Goal: Transaction & Acquisition: Purchase product/service

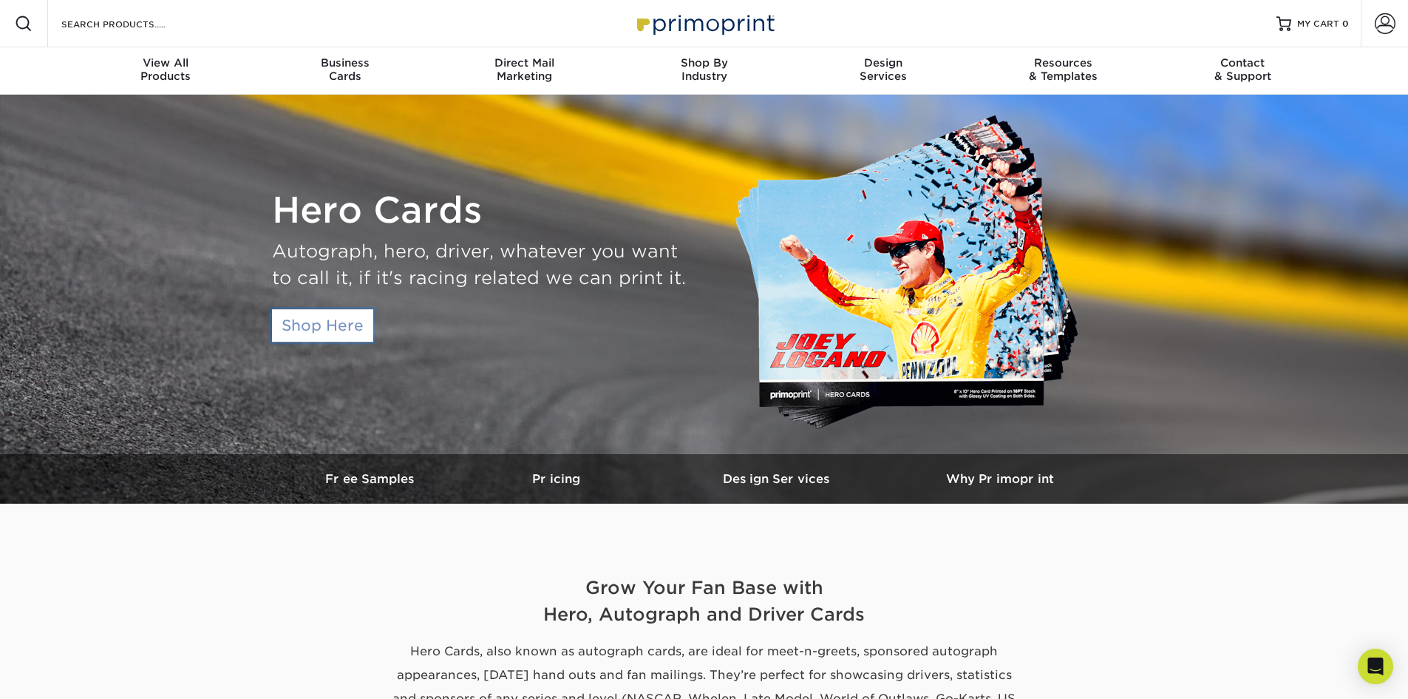
click at [337, 341] on link "Shop Here" at bounding box center [322, 325] width 101 height 33
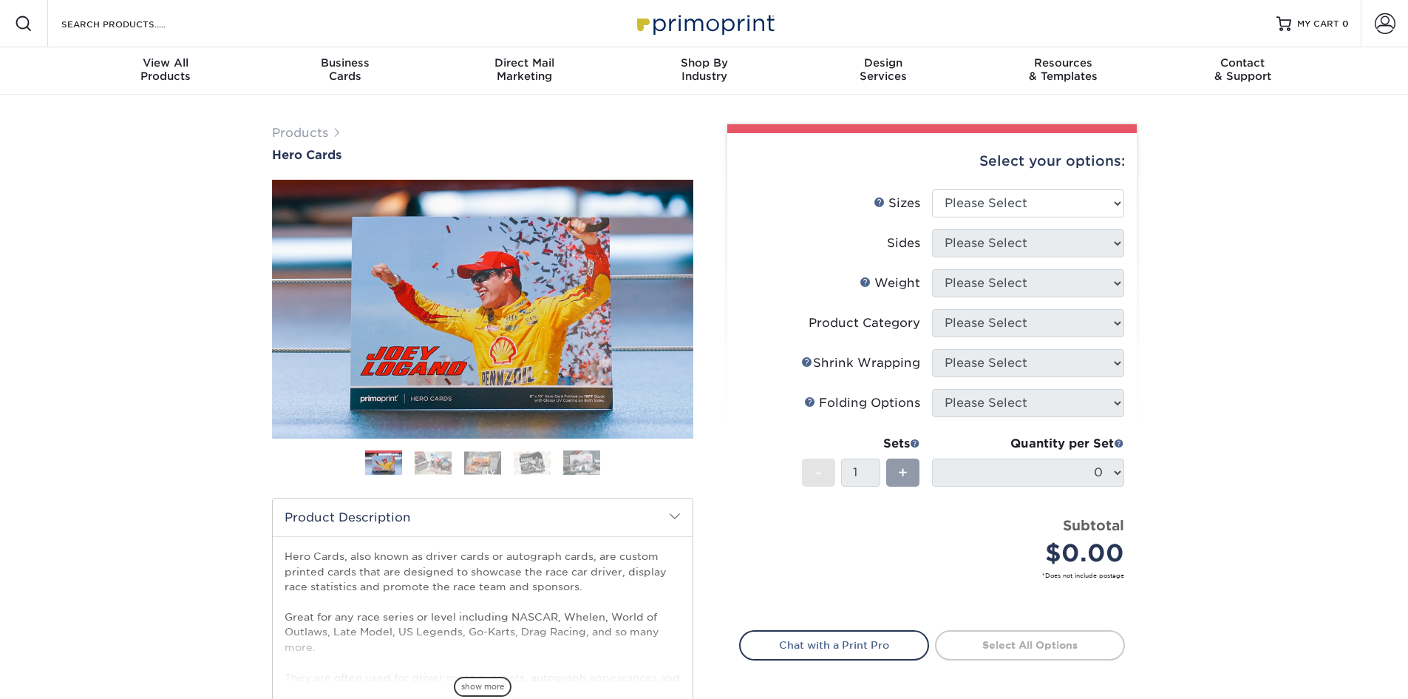
click at [432, 452] on img at bounding box center [433, 462] width 37 height 23
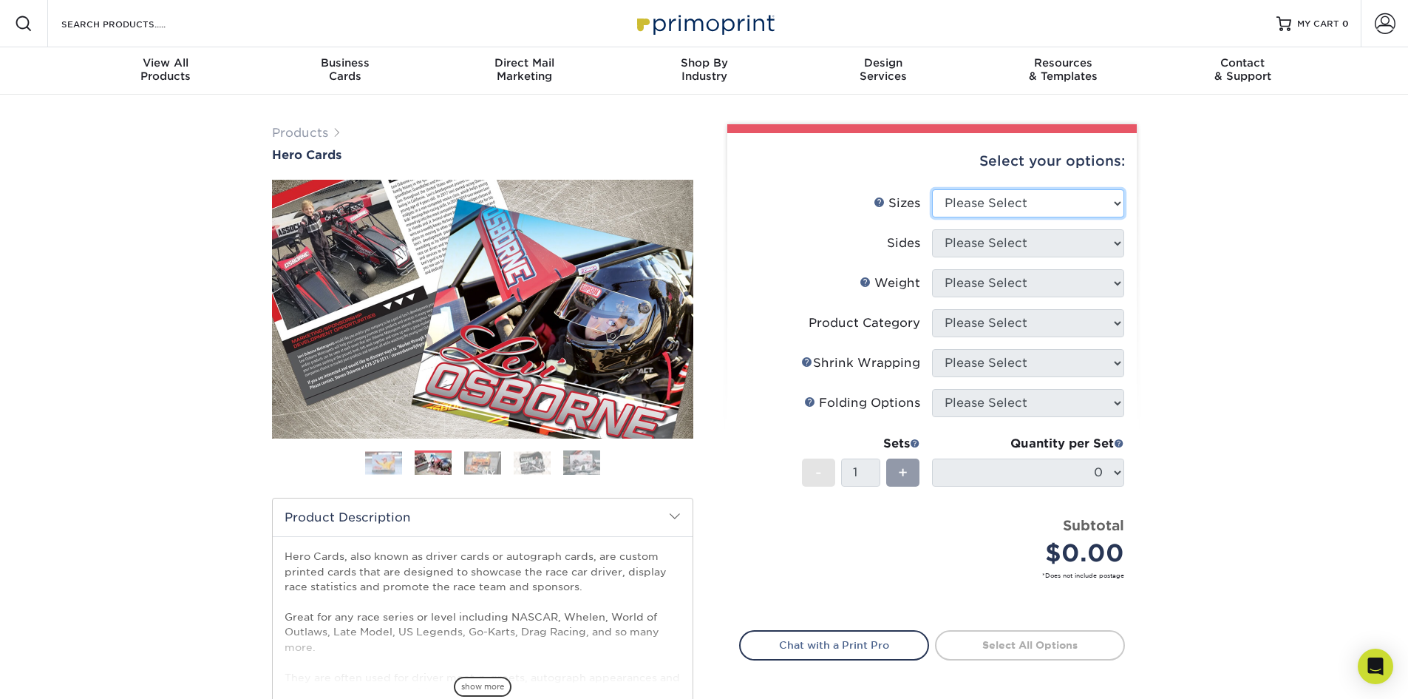
click at [1113, 203] on select "Please Select 1.5" x 7" 4" x 6" 5" x 7" 6" x 8" 6" x 8.5" 6" x 9" 7" x 8.5" 7.5…" at bounding box center [1028, 203] width 192 height 28
select select "4.00x6.00"
click at [932, 189] on select "Please Select 1.5" x 7" 4" x 6" 5" x 7" 6" x 8" 6" x 8.5" 6" x 9" 7" x 8.5" 7.5…" at bounding box center [1028, 203] width 192 height 28
click at [1084, 253] on select "Please Select Print Both Sides Print Front Only" at bounding box center [1028, 243] width 192 height 28
select select "32d3c223-f82c-492b-b915-ba065a00862f"
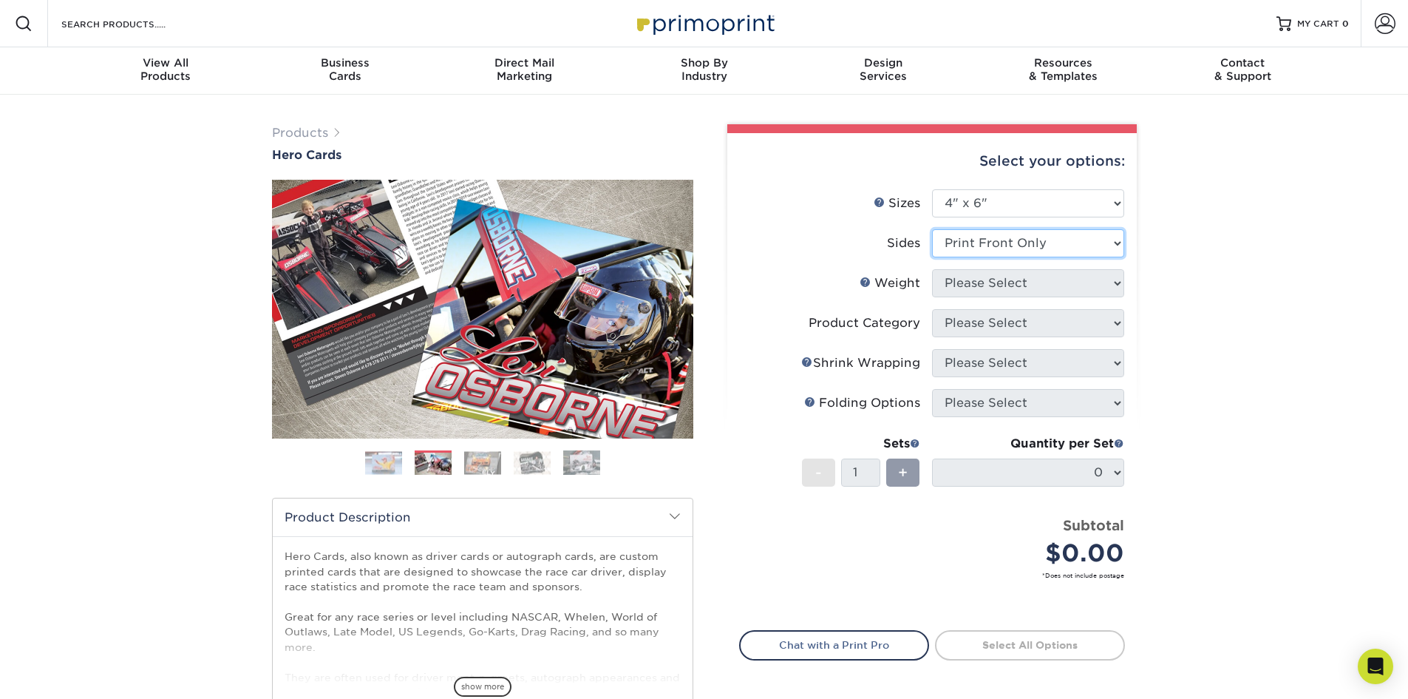
click at [932, 229] on select "Please Select Print Both Sides Print Front Only" at bounding box center [1028, 243] width 192 height 28
click at [1076, 284] on select "Please Select 14PT 100LB 16PT" at bounding box center [1028, 283] width 192 height 28
select select "14PT"
click at [932, 269] on select "Please Select 14PT 100LB 16PT" at bounding box center [1028, 283] width 192 height 28
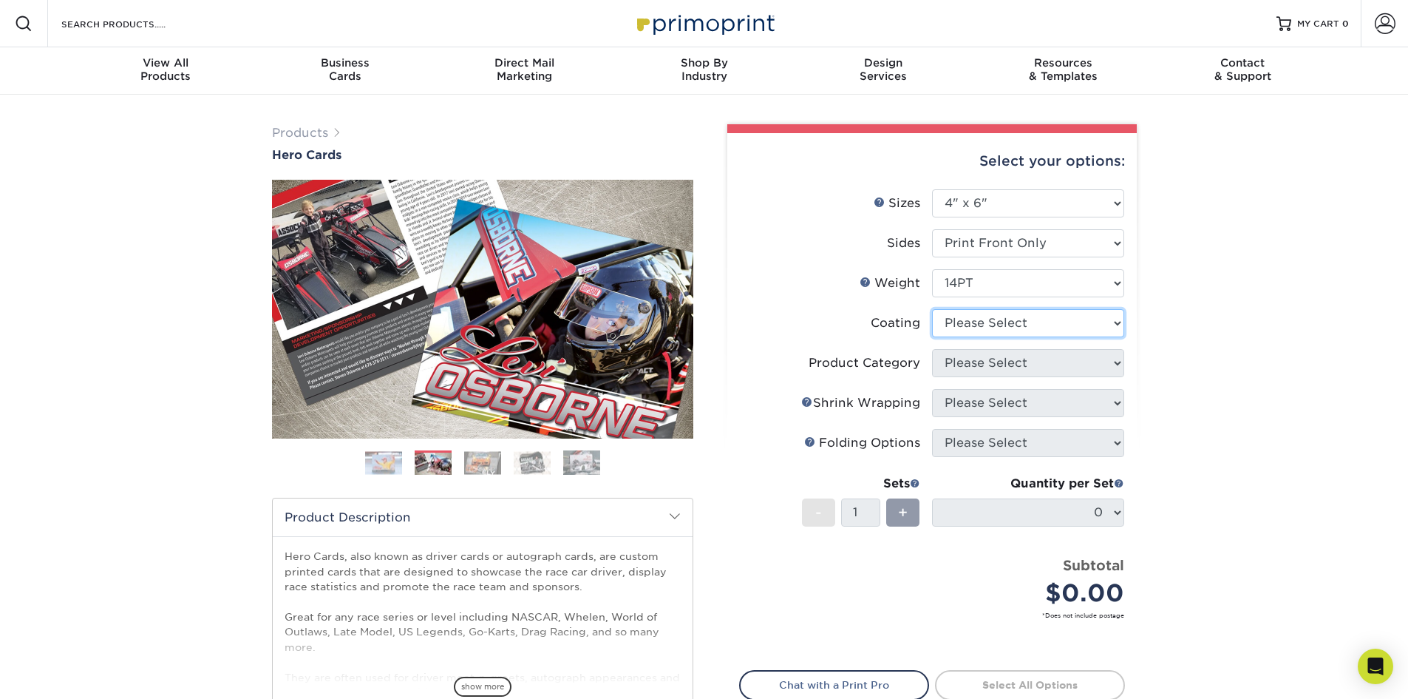
click at [1068, 325] on select at bounding box center [1028, 323] width 192 height 28
select select "3e7618de-abca-4bda-9f97-8b9129e913d8"
click at [932, 309] on select at bounding box center [1028, 323] width 192 height 28
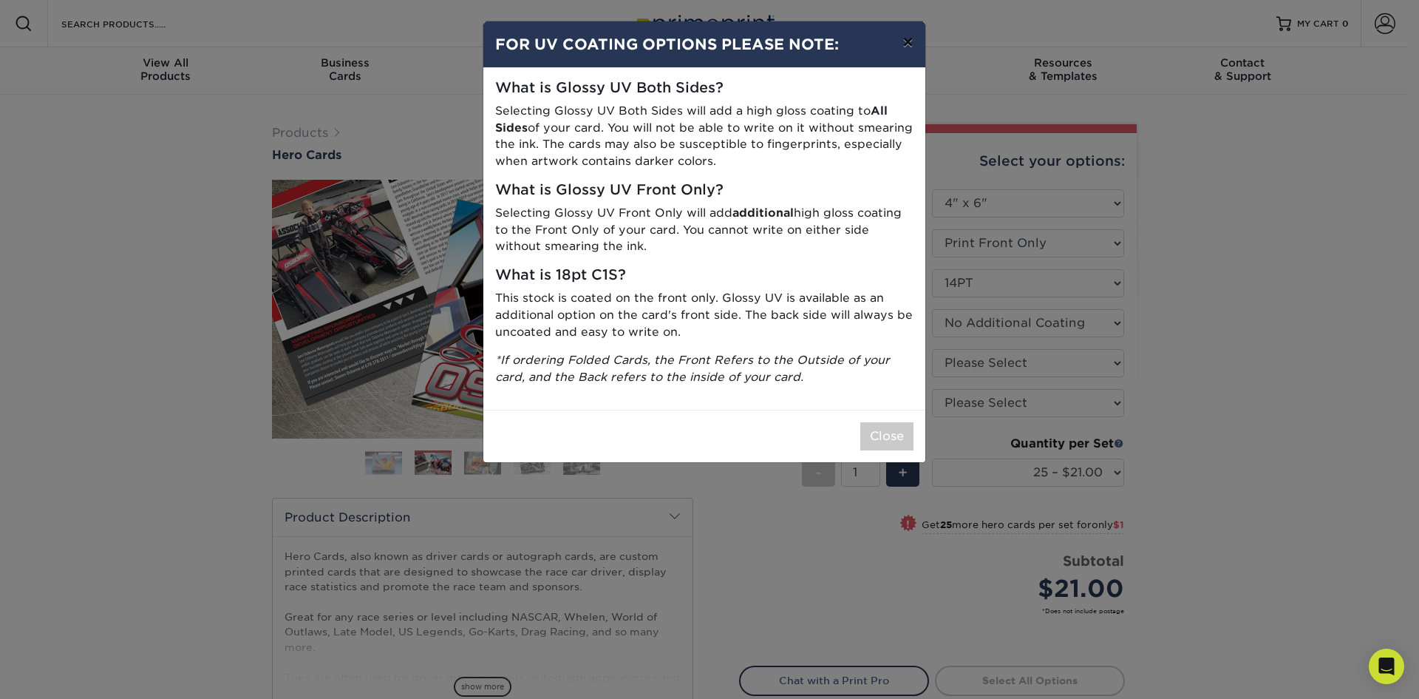
click at [904, 39] on button "×" at bounding box center [908, 41] width 34 height 41
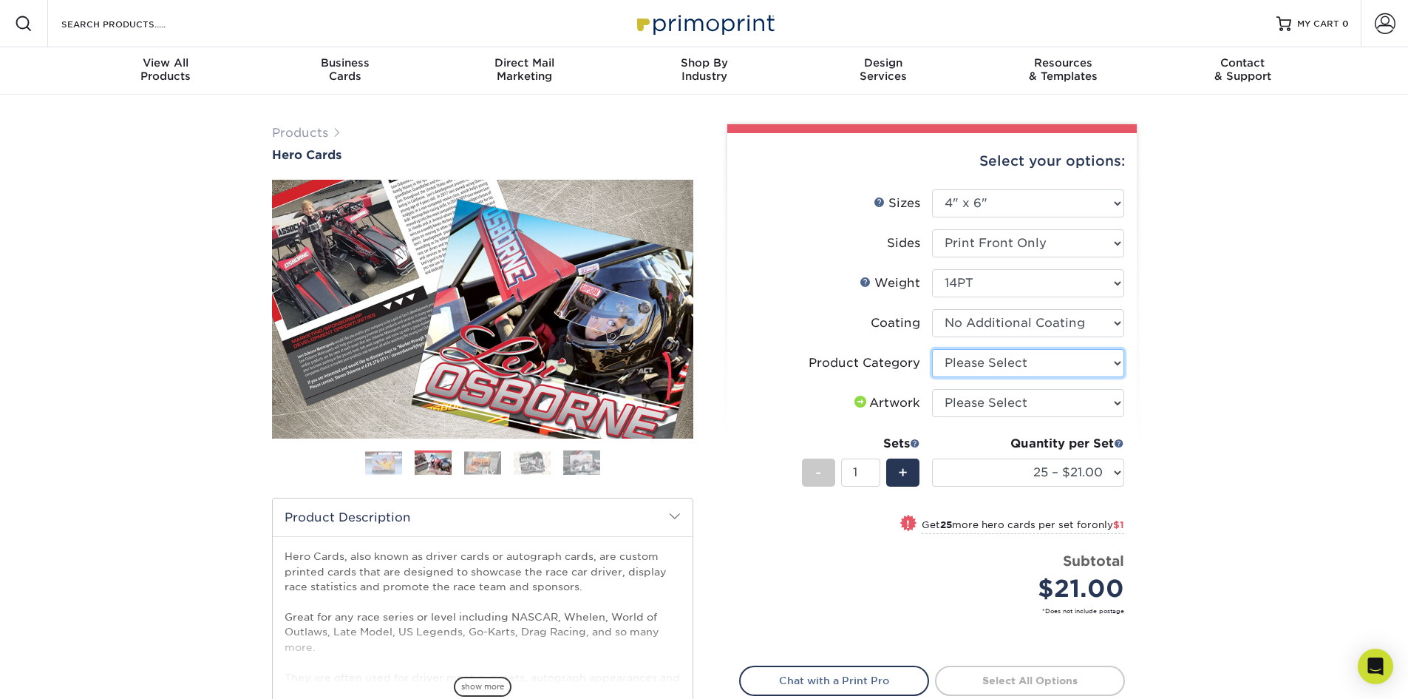
click at [1114, 360] on select "Please Select Postcards" at bounding box center [1028, 363] width 192 height 28
select select "9b7272e0-d6c8-4c3c-8e97-d3a1bcdab858"
click at [932, 349] on select "Please Select Postcards" at bounding box center [1028, 363] width 192 height 28
click at [1103, 398] on select "Please Select I will upload files I need a design - $150" at bounding box center [1028, 403] width 192 height 28
select select "design"
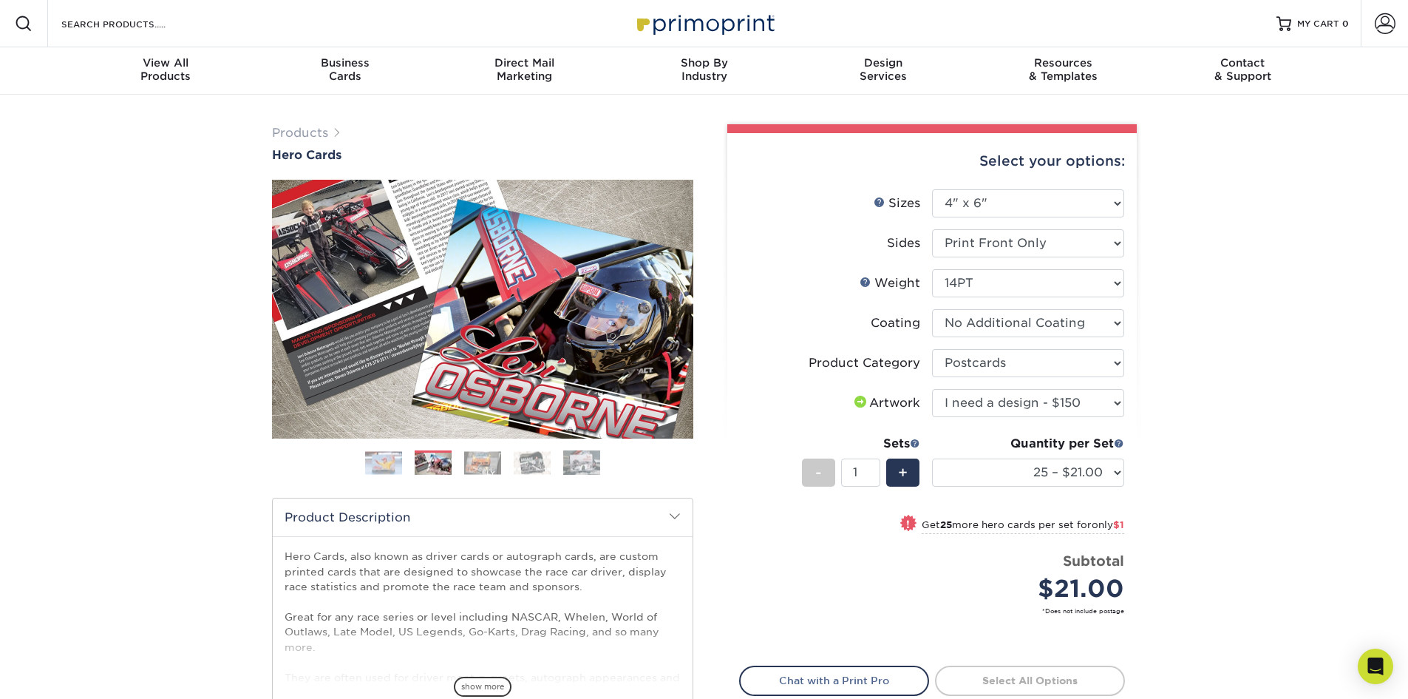
click at [932, 389] on select "Please Select I will upload files I need a design - $150" at bounding box center [1028, 403] width 192 height 28
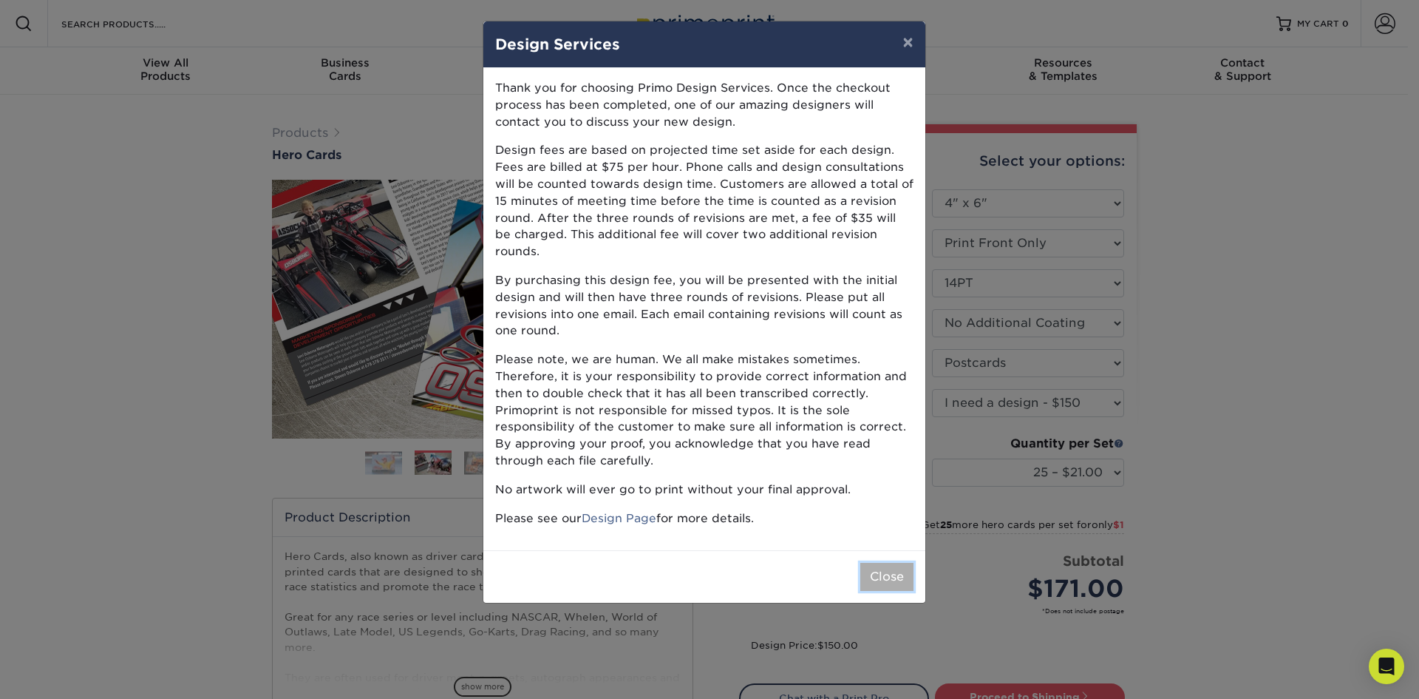
click at [900, 569] on button "Close" at bounding box center [887, 577] width 53 height 28
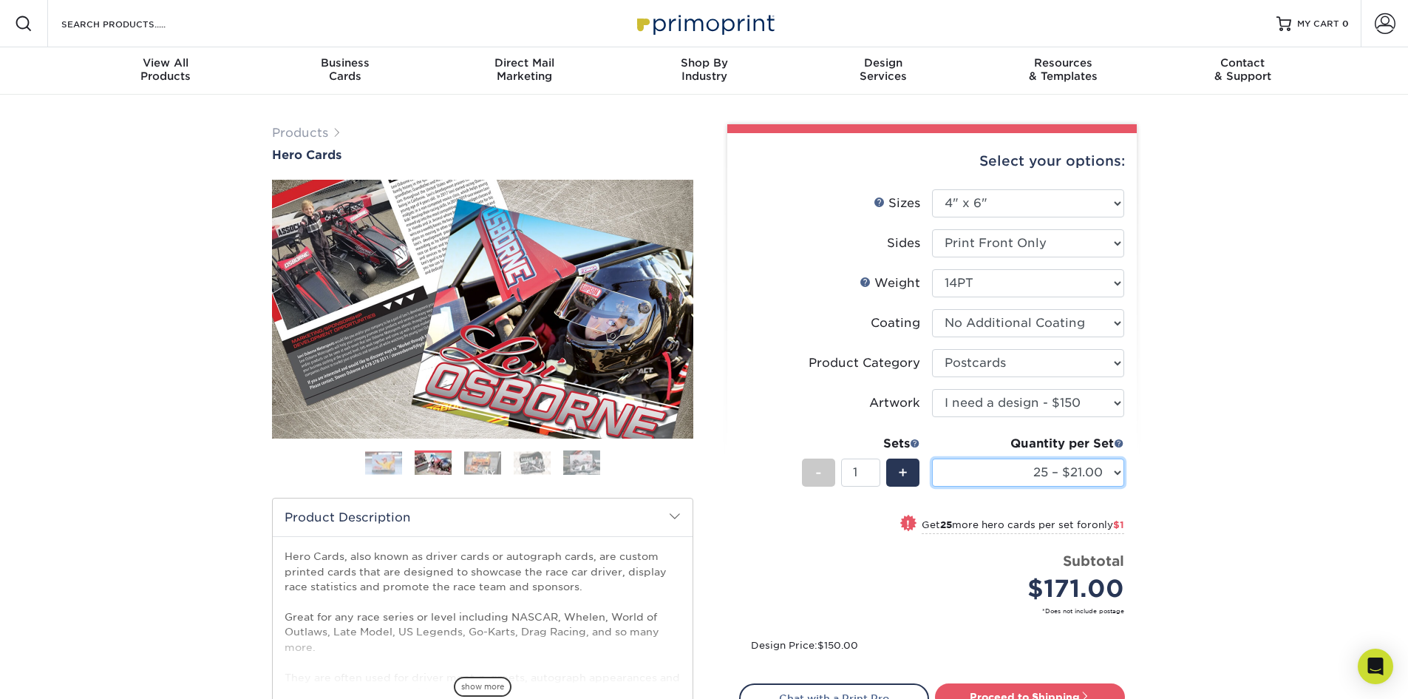
click at [1114, 471] on select "25 – $21.00 50 – $22.00 75 – $23.00 100 – $25.00 250 – $41.00 500 – $68.00" at bounding box center [1028, 472] width 192 height 28
click at [1195, 481] on div "Products Hero Cards Previous Next ," at bounding box center [704, 490] width 1408 height 790
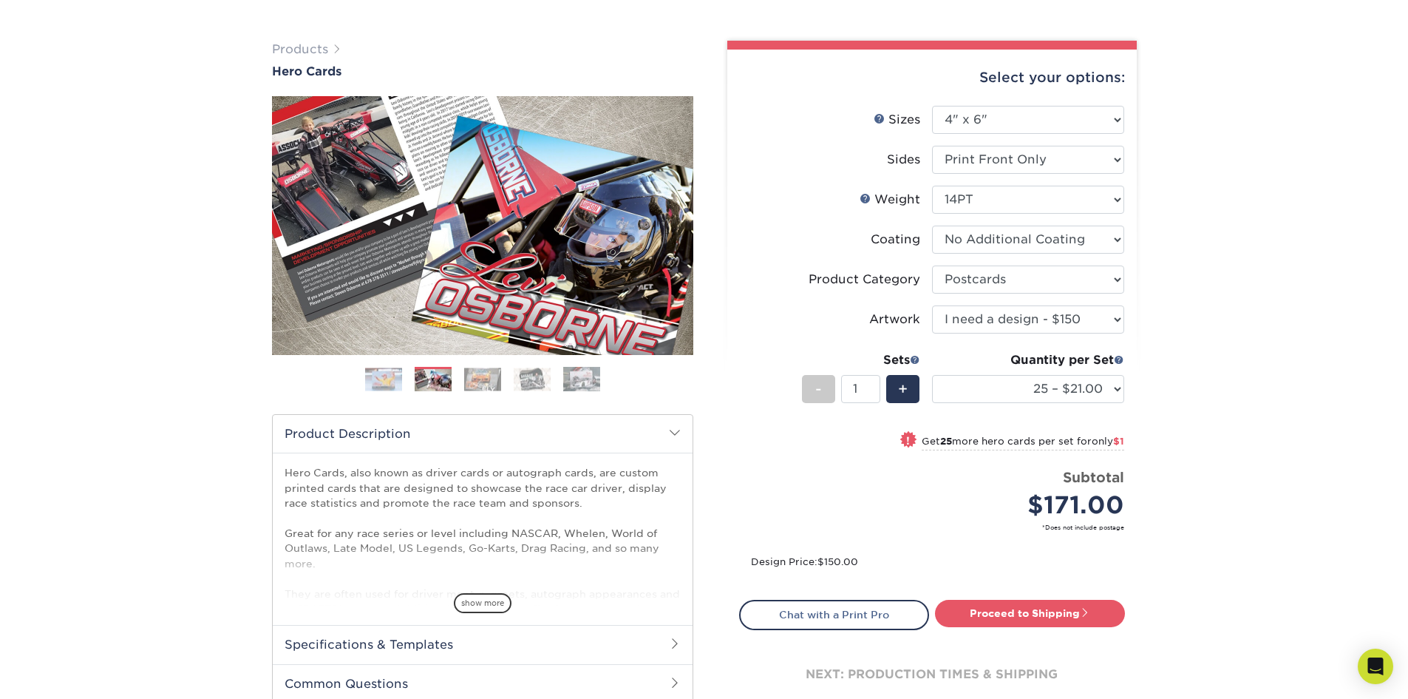
scroll to position [222, 0]
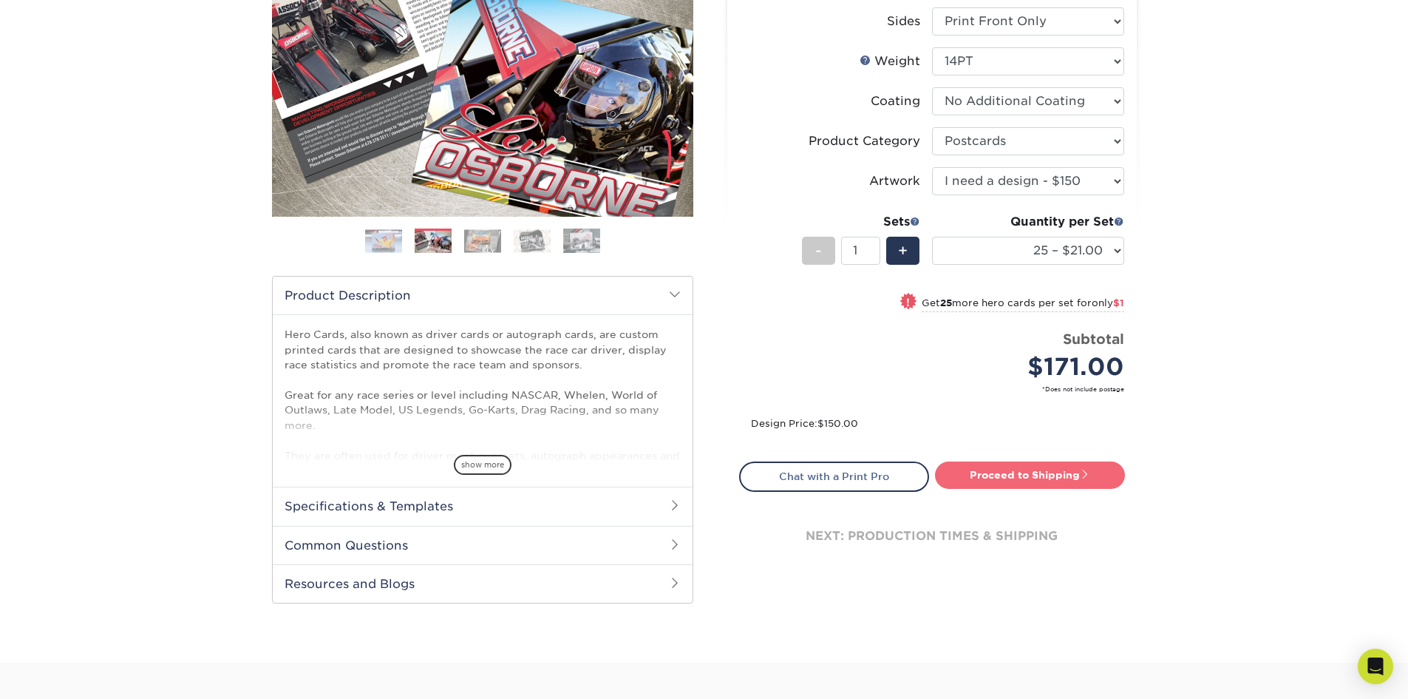
click at [1040, 474] on link "Proceed to Shipping" at bounding box center [1030, 474] width 190 height 27
type input "Set 1"
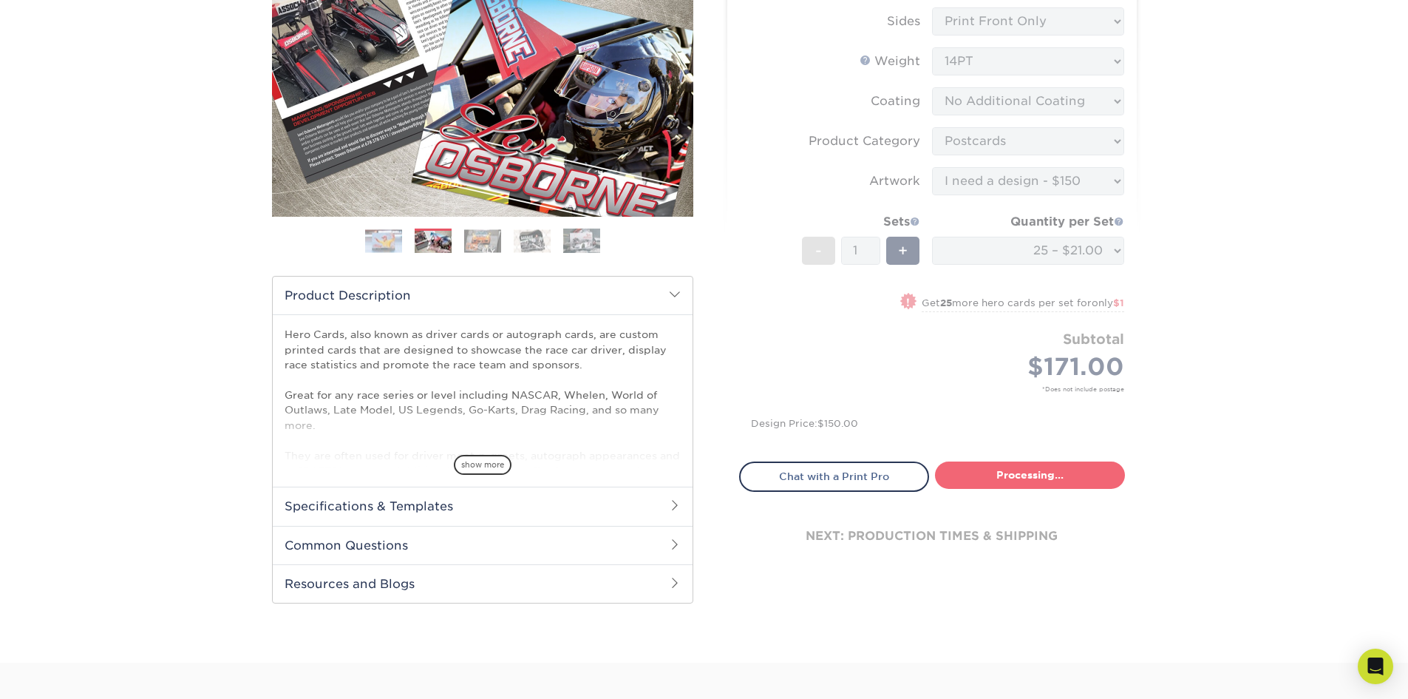
select select "60036559-820e-41a8-ac57-26a40f4c44dd"
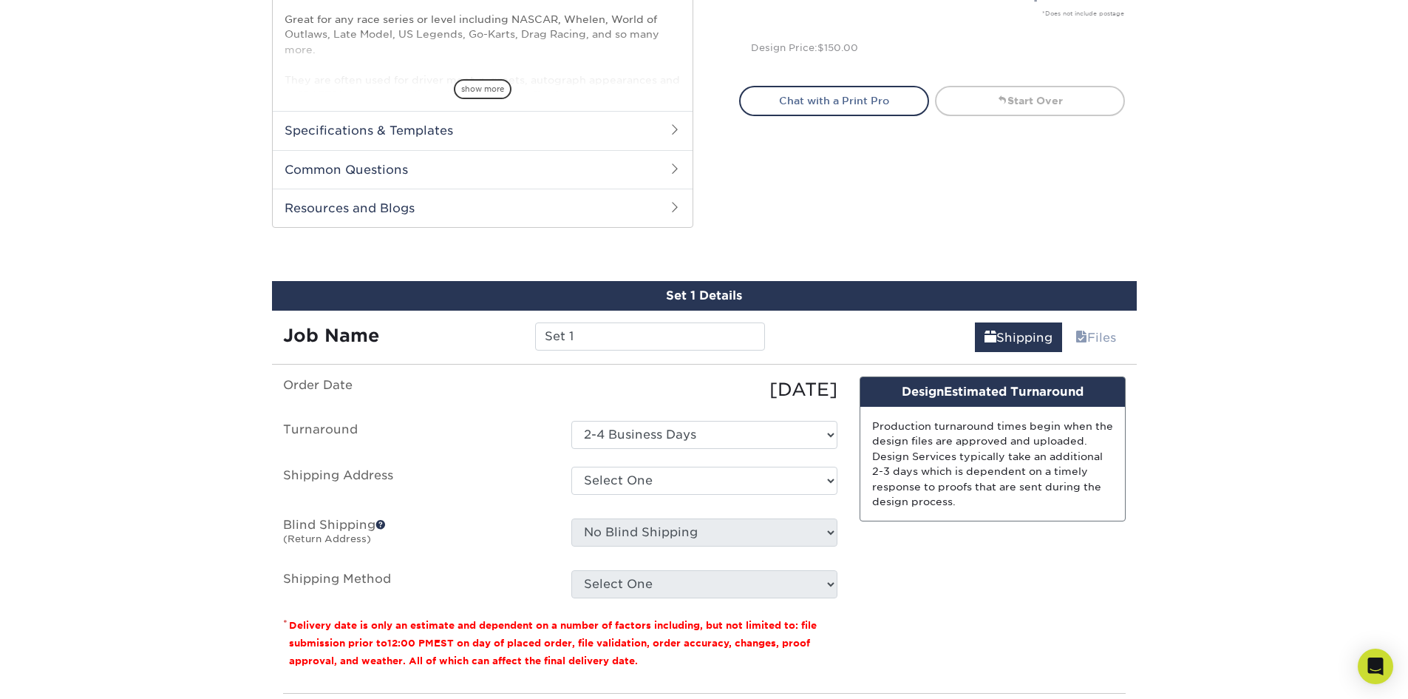
scroll to position [679, 0]
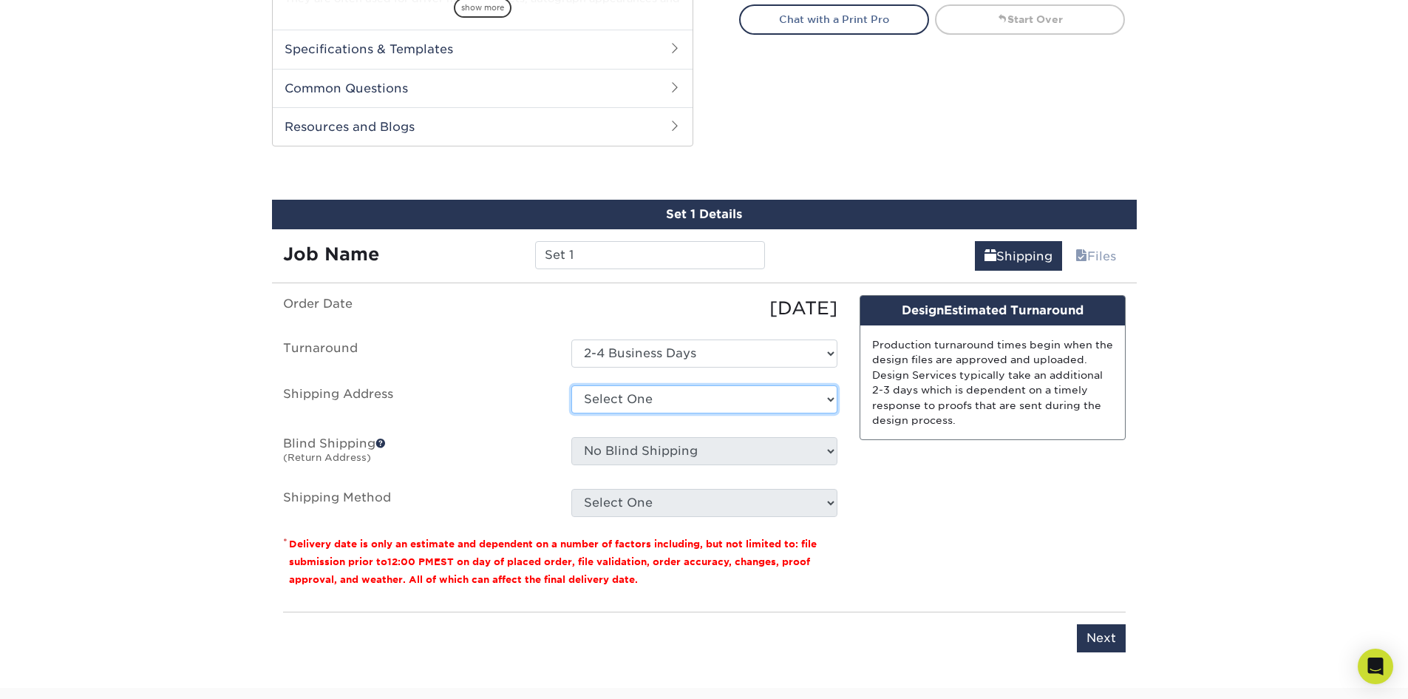
click at [787, 404] on select "Select One + Add New Address - Login" at bounding box center [704, 399] width 266 height 28
click at [1004, 461] on div "Design Estimated Turnaround If your order is placed & all sets are uploaded & a…" at bounding box center [993, 447] width 288 height 305
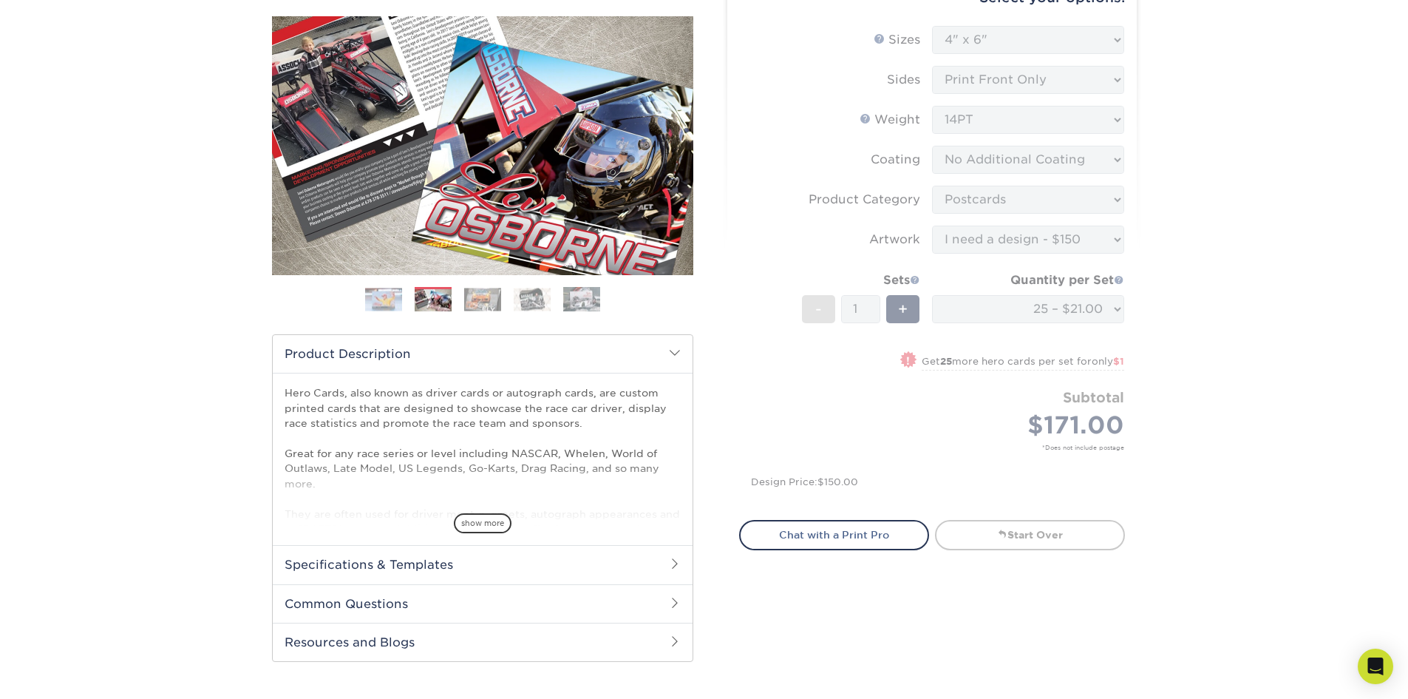
scroll to position [161, 0]
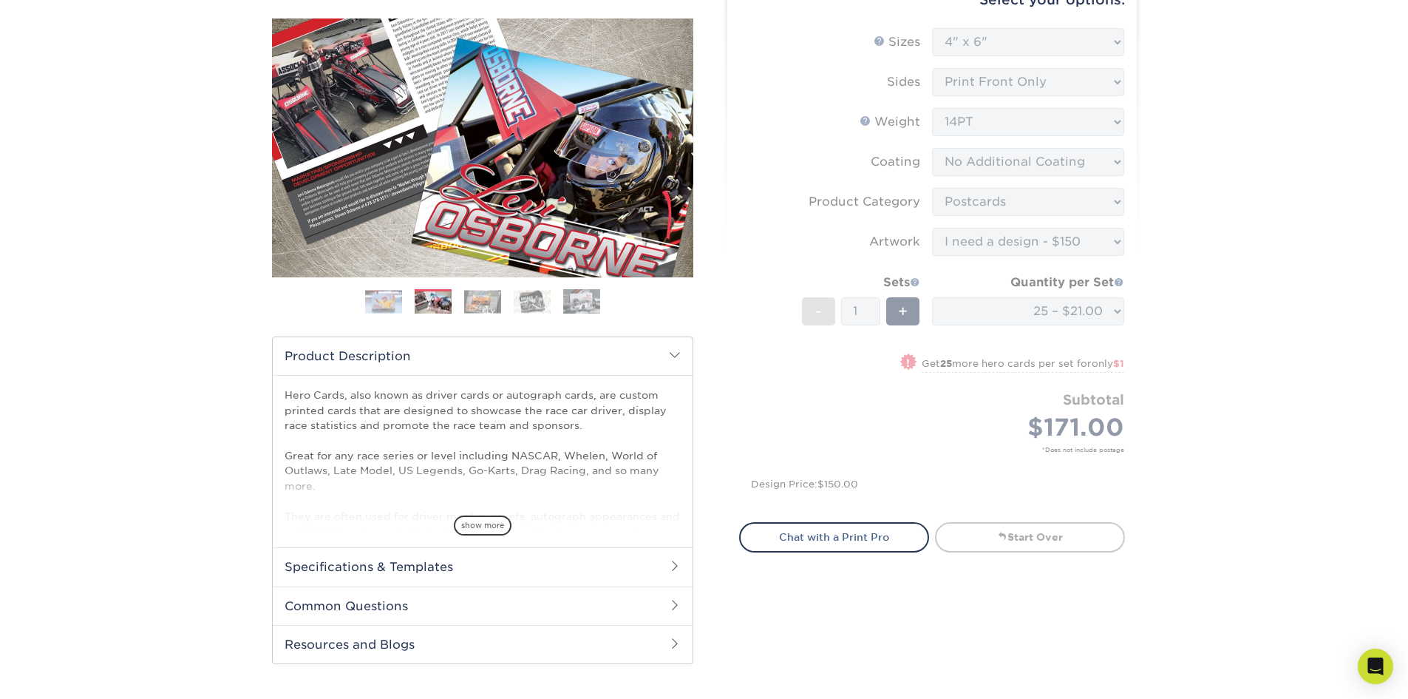
click at [434, 300] on img at bounding box center [433, 302] width 37 height 23
click at [476, 299] on img at bounding box center [482, 301] width 37 height 23
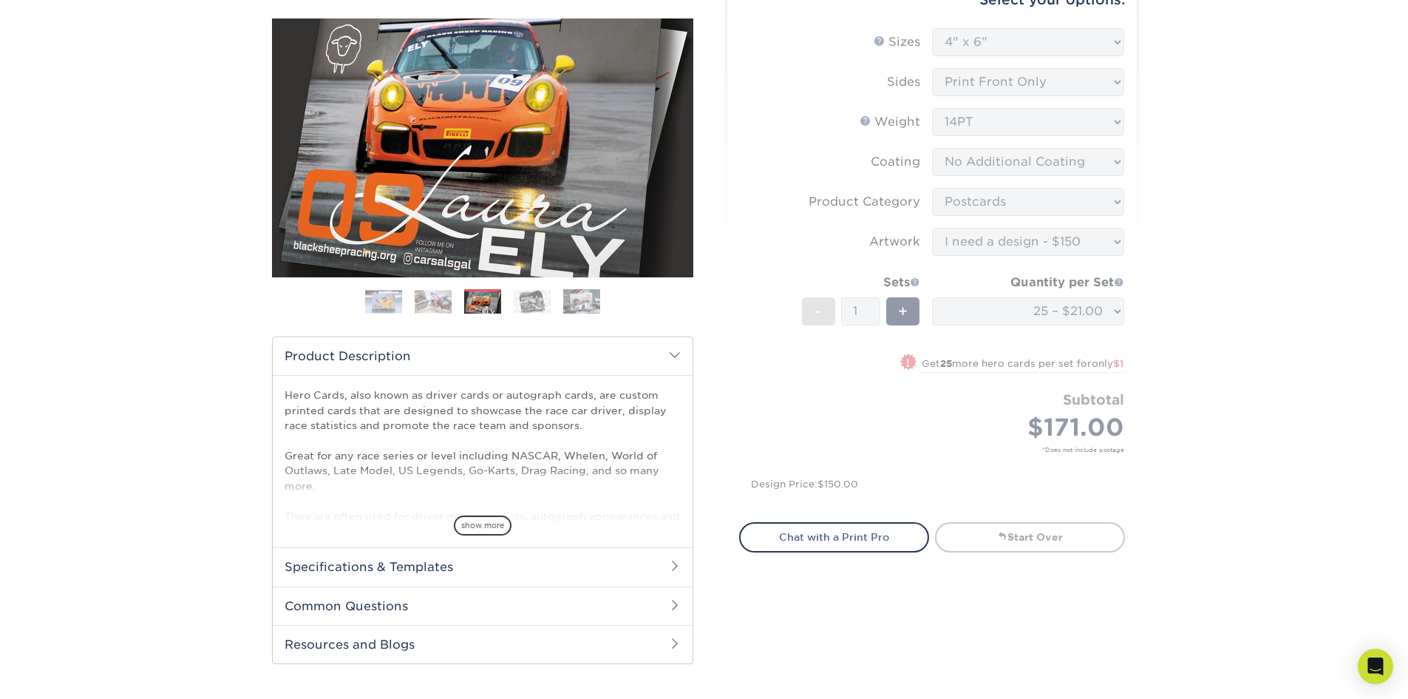
click at [529, 297] on img at bounding box center [532, 301] width 37 height 23
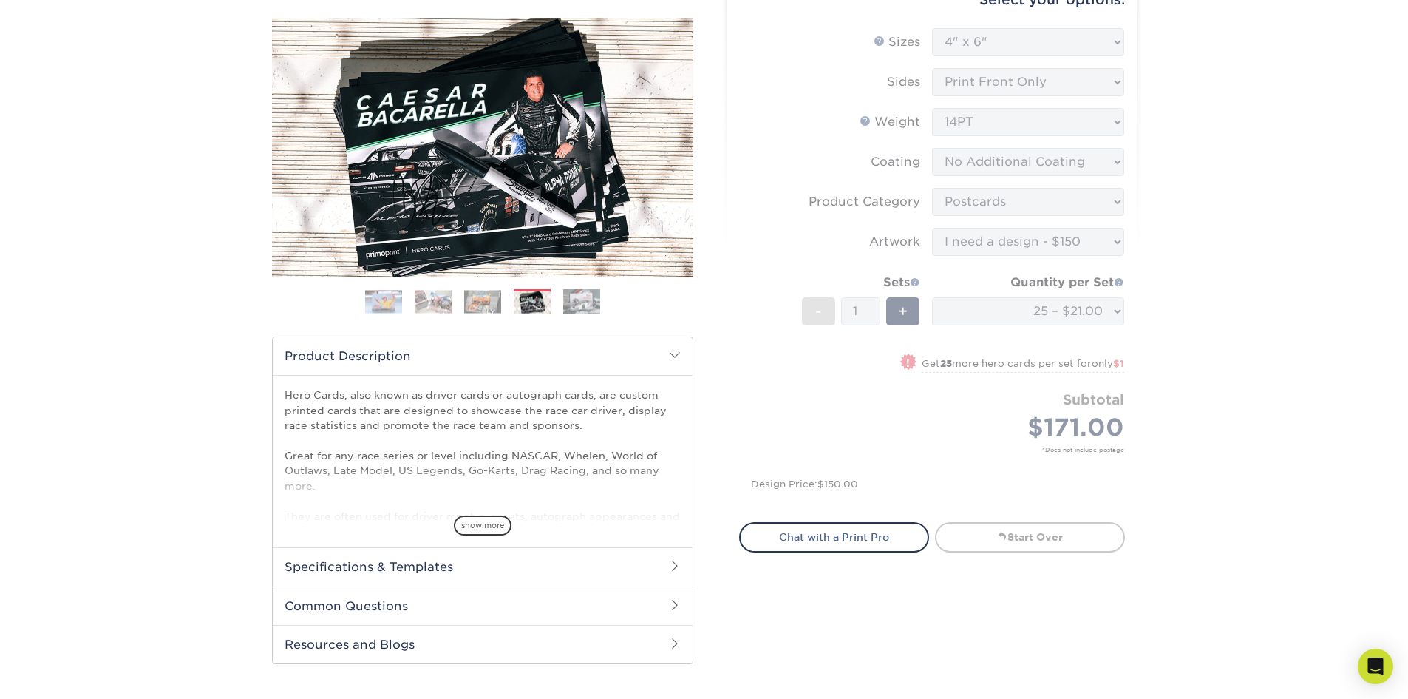
click at [578, 302] on img at bounding box center [581, 301] width 37 height 26
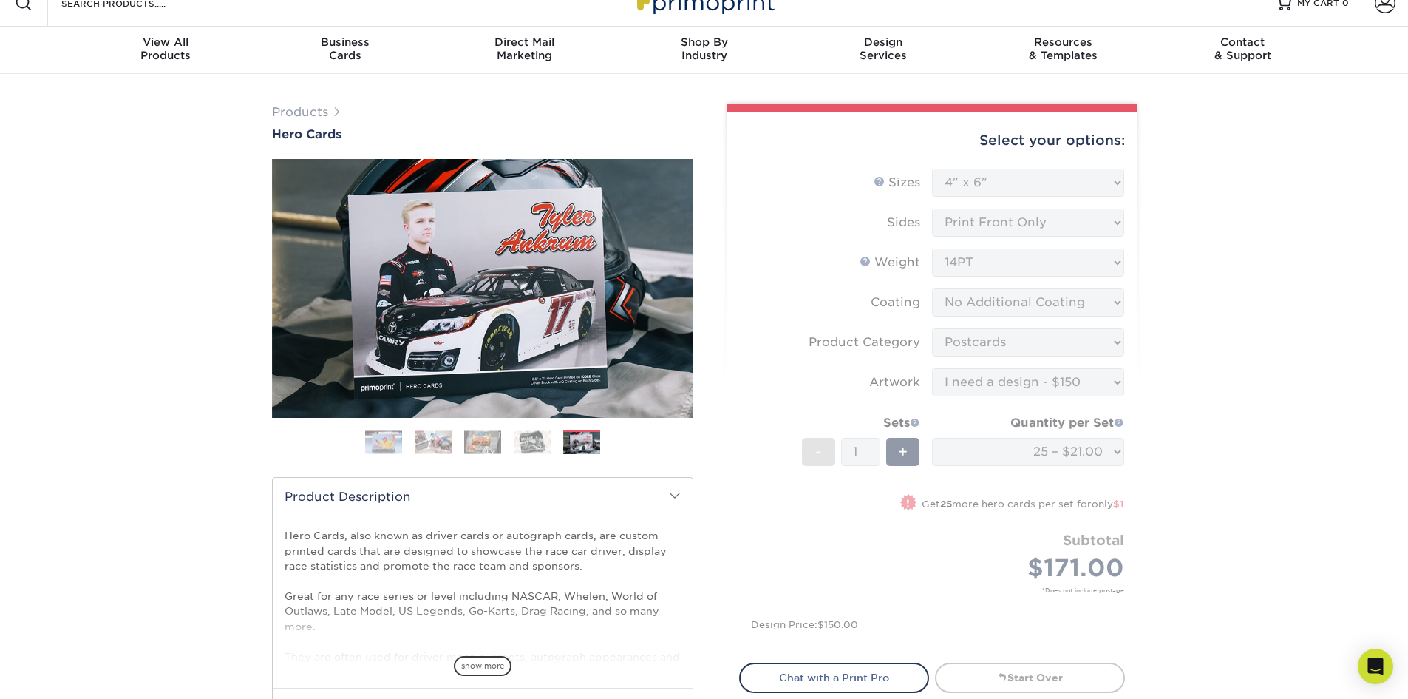
scroll to position [0, 0]
